Goal: Communication & Community: Answer question/provide support

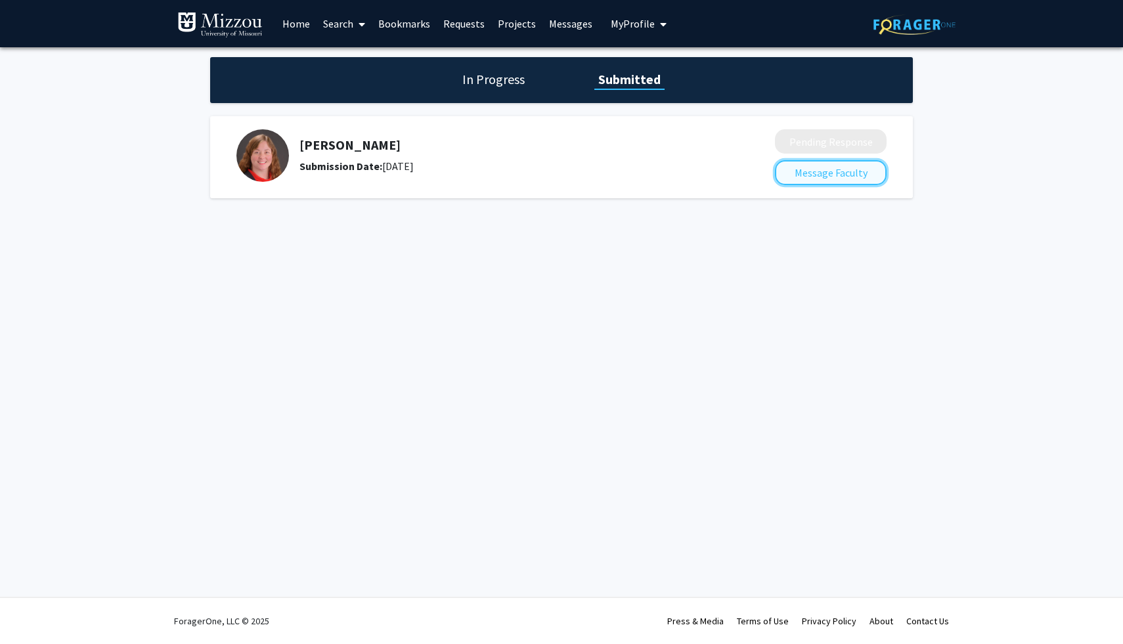
click at [816, 167] on button "Message Faculty" at bounding box center [831, 172] width 112 height 25
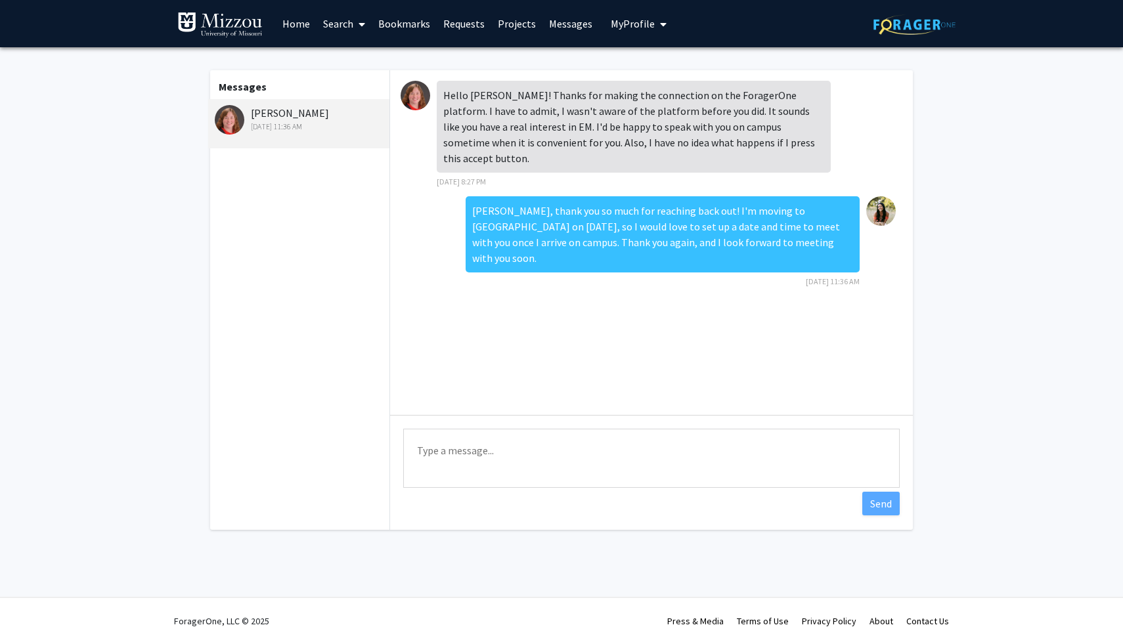
click at [276, 137] on div "[PERSON_NAME] [DATE] 11:36 AM" at bounding box center [298, 123] width 181 height 49
click at [232, 116] on img at bounding box center [230, 120] width 30 height 30
click at [423, 98] on img at bounding box center [415, 96] width 30 height 30
click at [628, 21] on span "My Profile" at bounding box center [633, 23] width 44 height 13
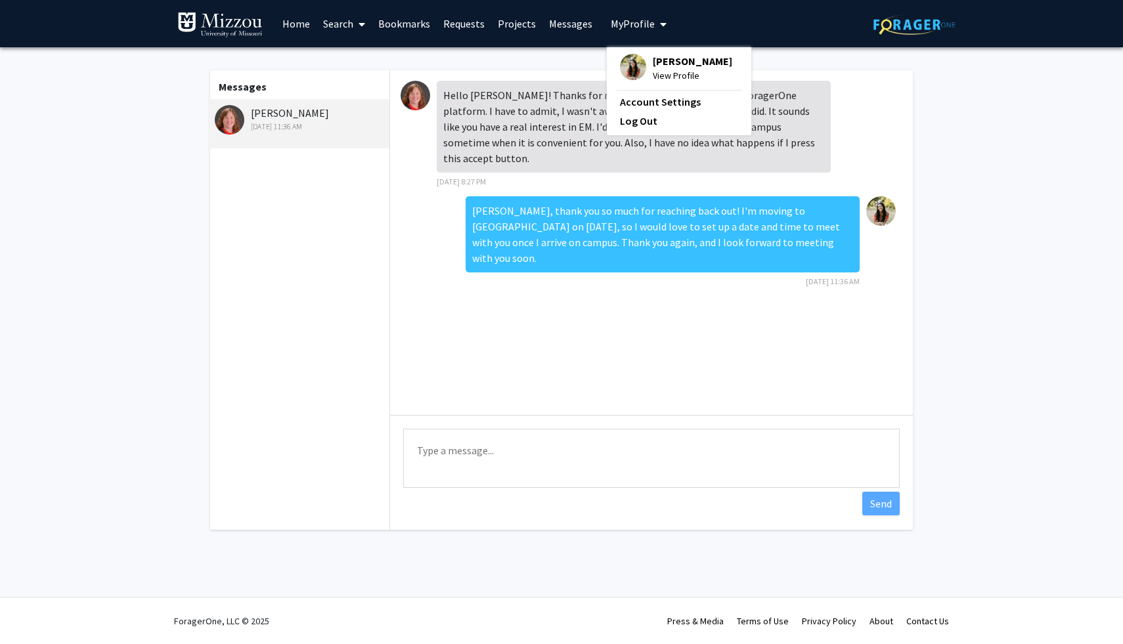
click at [628, 21] on span "My Profile" at bounding box center [633, 23] width 44 height 13
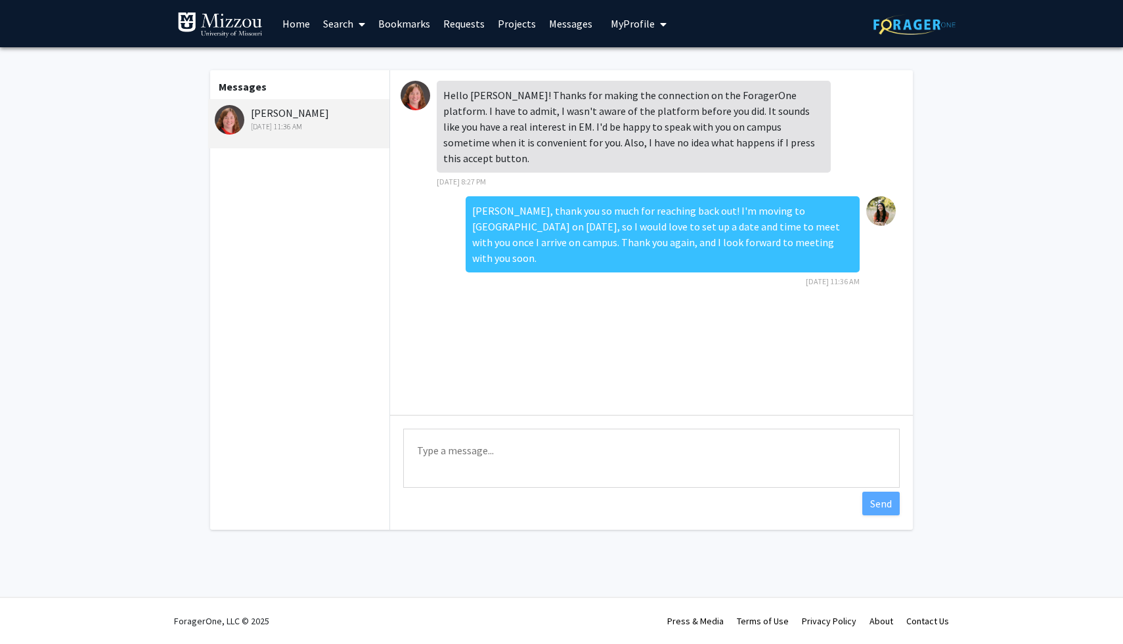
click at [567, 32] on link "Messages" at bounding box center [570, 24] width 56 height 46
click at [624, 32] on button "My Profile" at bounding box center [639, 23] width 64 height 47
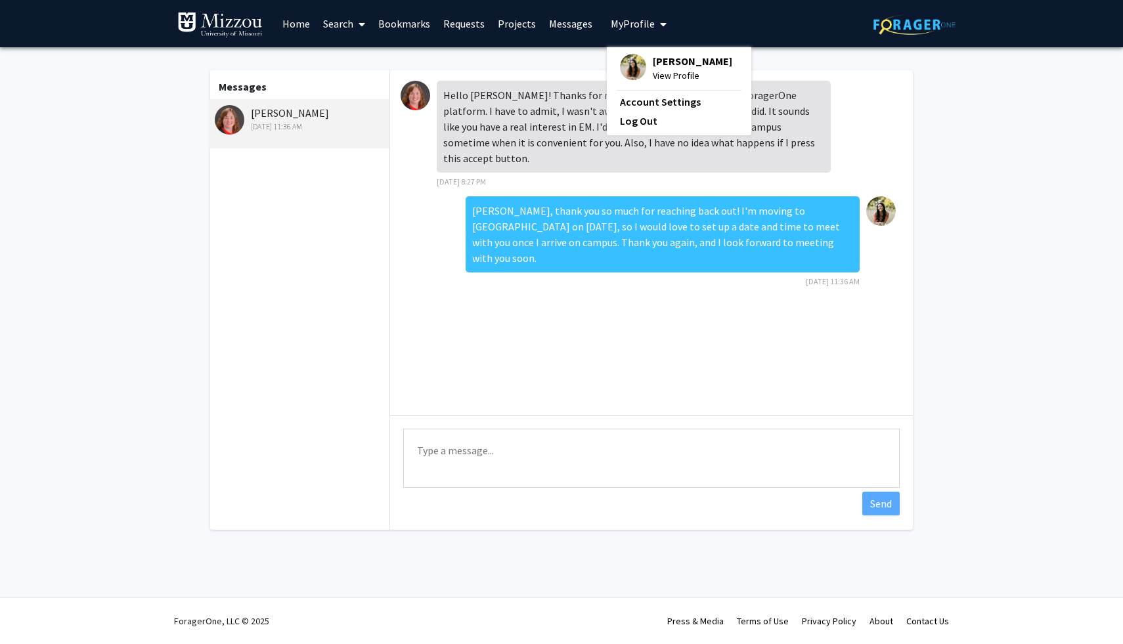
click at [461, 22] on link "Requests" at bounding box center [464, 24] width 54 height 46
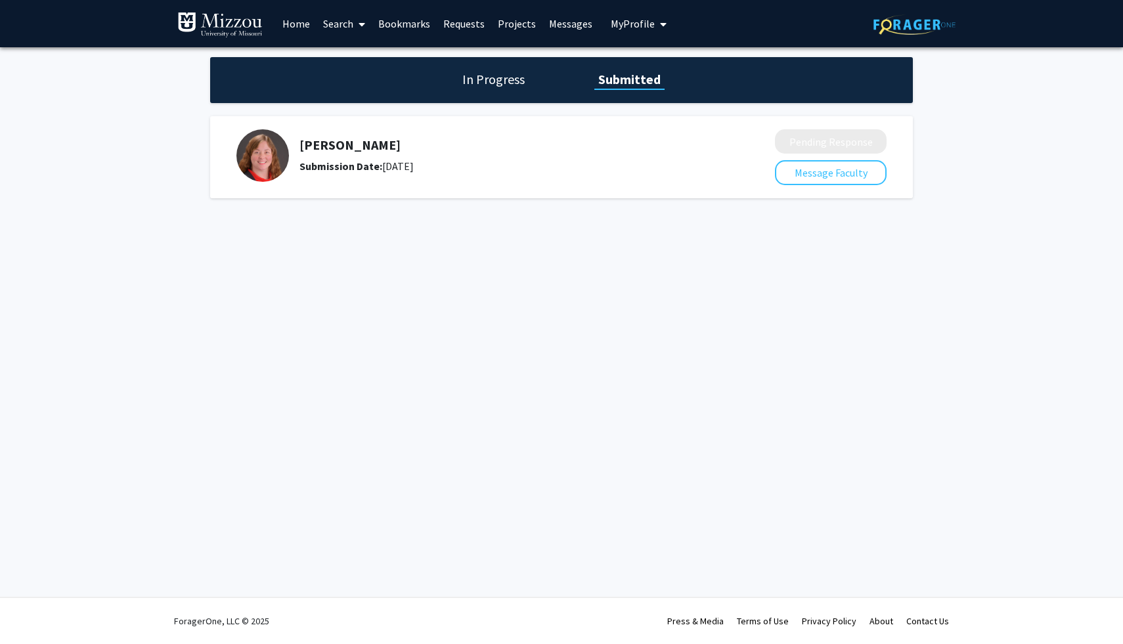
click at [607, 131] on div "[PERSON_NAME] Submission Date: [DATE]" at bounding box center [496, 155] width 520 height 53
click at [385, 154] on div "[PERSON_NAME] Submission Date: [DATE]" at bounding box center [502, 155] width 406 height 37
click at [569, 140] on h5 "[PERSON_NAME]" at bounding box center [502, 145] width 406 height 16
click at [322, 144] on h5 "[PERSON_NAME]" at bounding box center [502, 145] width 406 height 16
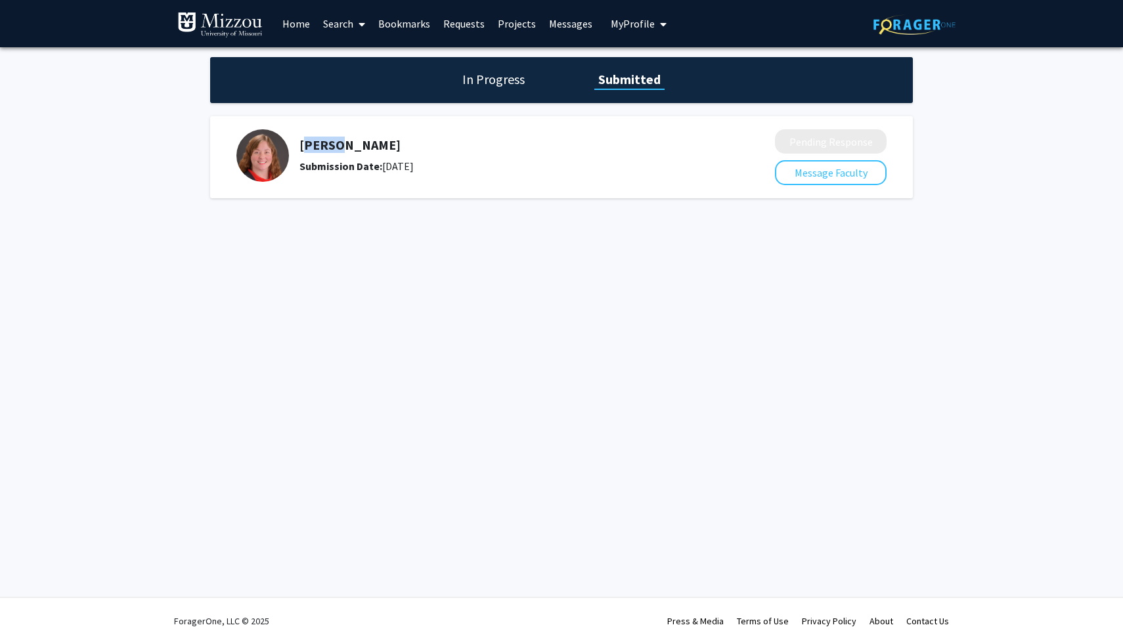
click at [322, 144] on h5 "[PERSON_NAME]" at bounding box center [502, 145] width 406 height 16
click at [339, 143] on h5 "[PERSON_NAME]" at bounding box center [502, 145] width 406 height 16
copy h5 "[PERSON_NAME]"
